Goal: Navigation & Orientation: Find specific page/section

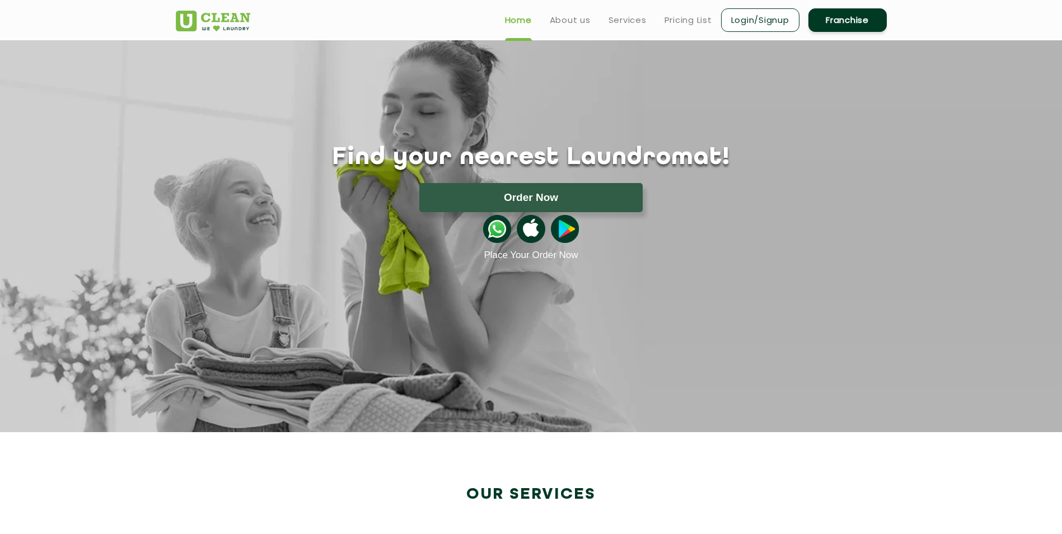
click at [325, 99] on div "Find your nearest Laundromat! Please select the location Order Now Place Your O…" at bounding box center [531, 150] width 728 height 221
click at [621, 21] on link "Services" at bounding box center [628, 19] width 38 height 13
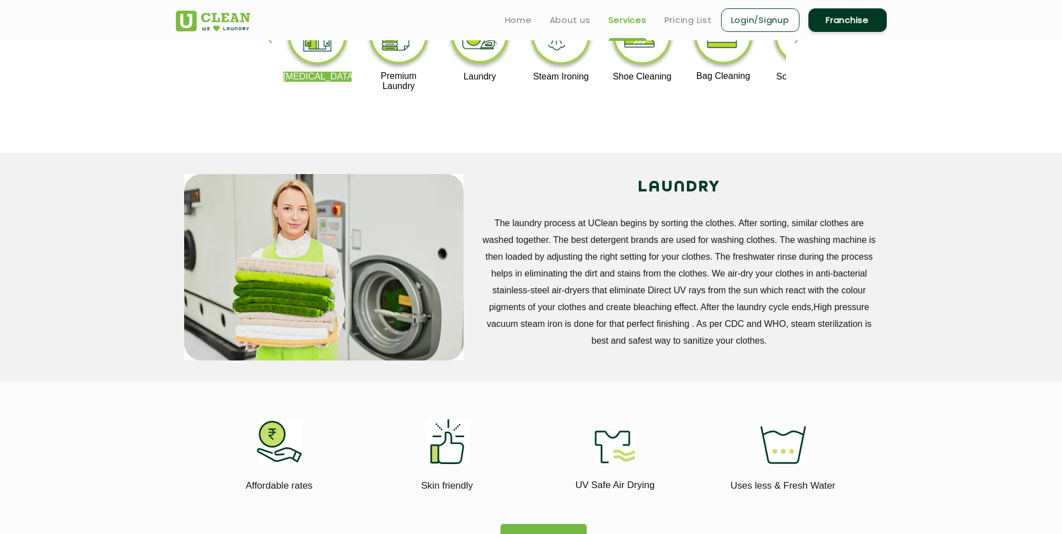
scroll to position [316, 0]
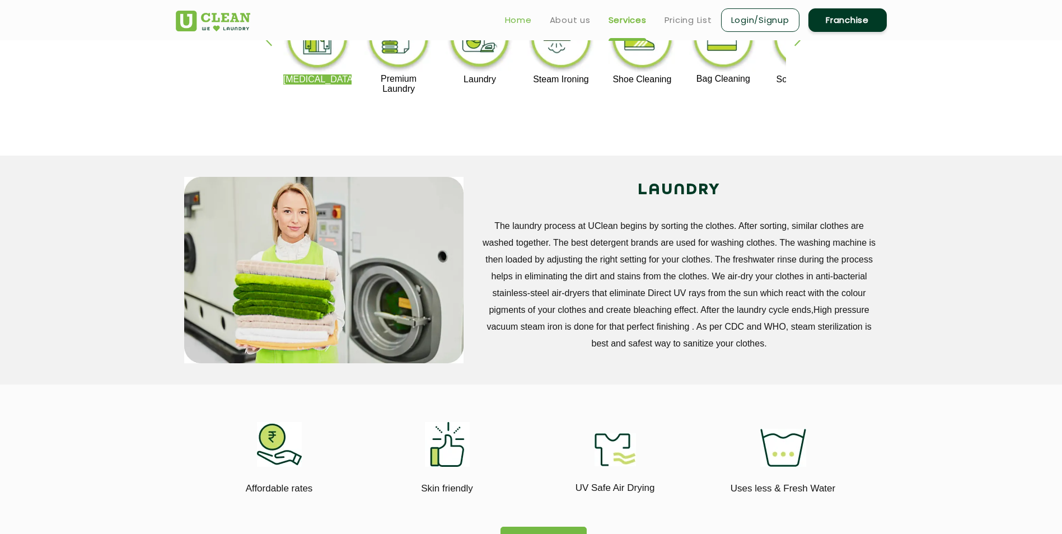
click at [517, 19] on link "Home" at bounding box center [518, 19] width 27 height 13
